Goal: Information Seeking & Learning: Learn about a topic

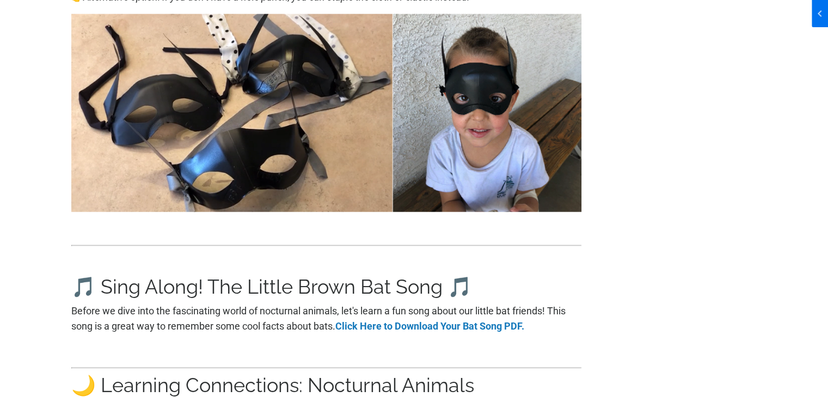
scroll to position [2449, 0]
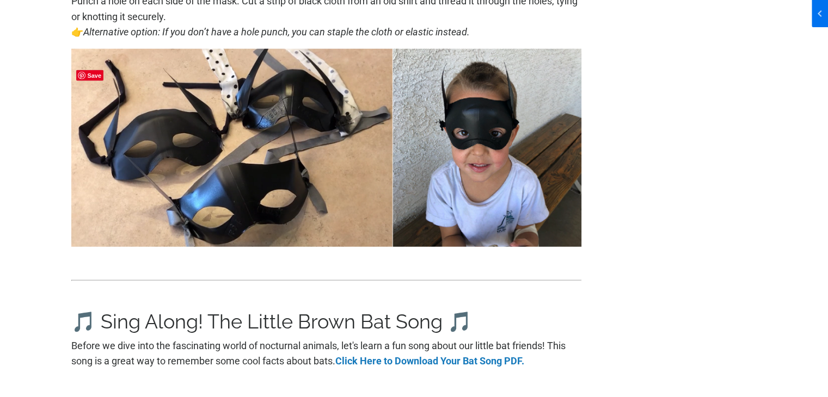
drag, startPoint x: 463, startPoint y: 198, endPoint x: 694, endPoint y: 195, distance: 231.3
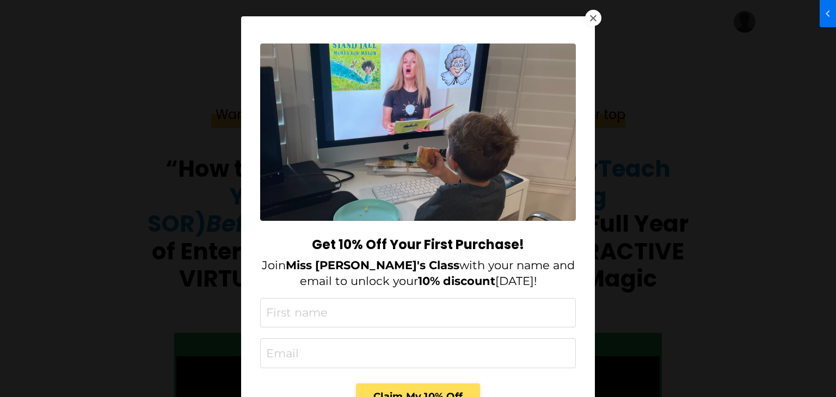
click at [588, 20] on div at bounding box center [593, 18] width 16 height 16
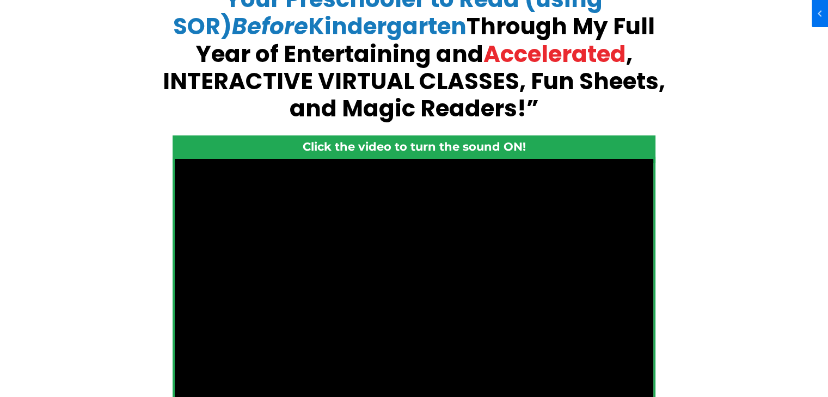
scroll to position [327, 0]
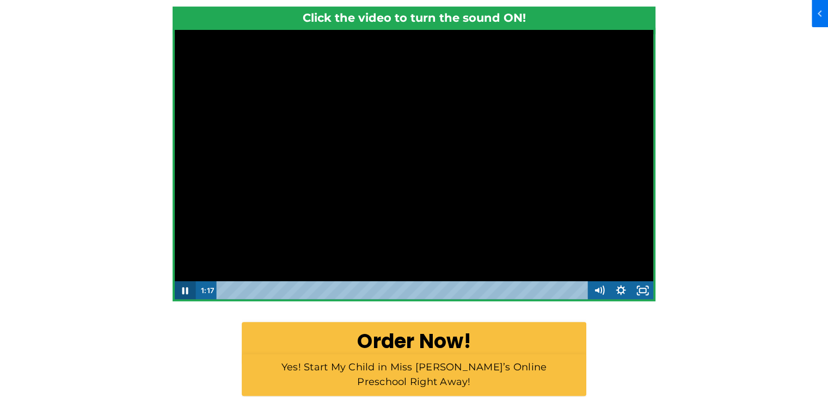
click at [185, 290] on icon "Pause" at bounding box center [185, 290] width 22 height 19
